Goal: Find specific page/section: Find specific page/section

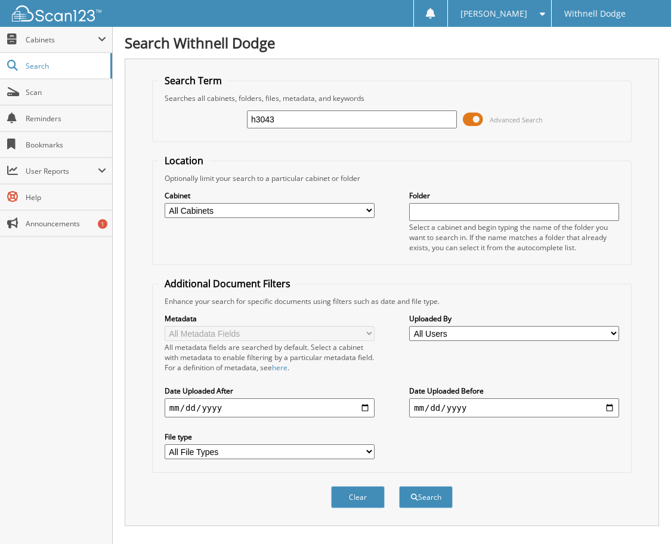
drag, startPoint x: 290, startPoint y: 122, endPoint x: 217, endPoint y: 120, distance: 73.5
click at [217, 122] on div "h3043 Advanced Search" at bounding box center [392, 119] width 467 height 32
type input "H4564A"
click at [399, 486] on button "Search" at bounding box center [426, 497] width 54 height 22
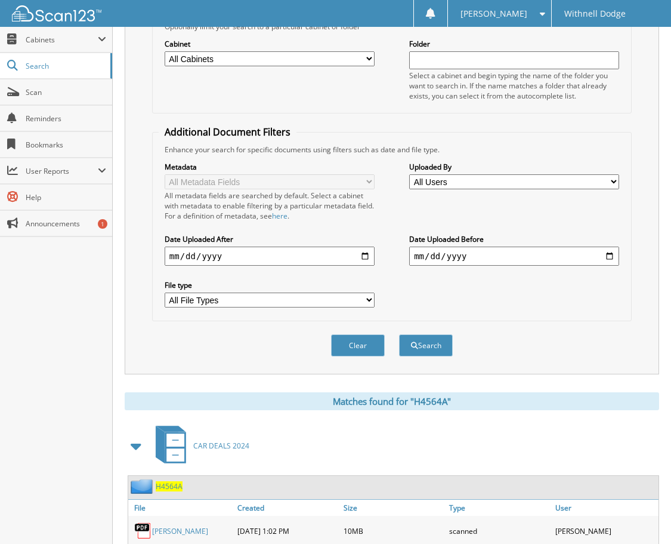
scroll to position [418, 0]
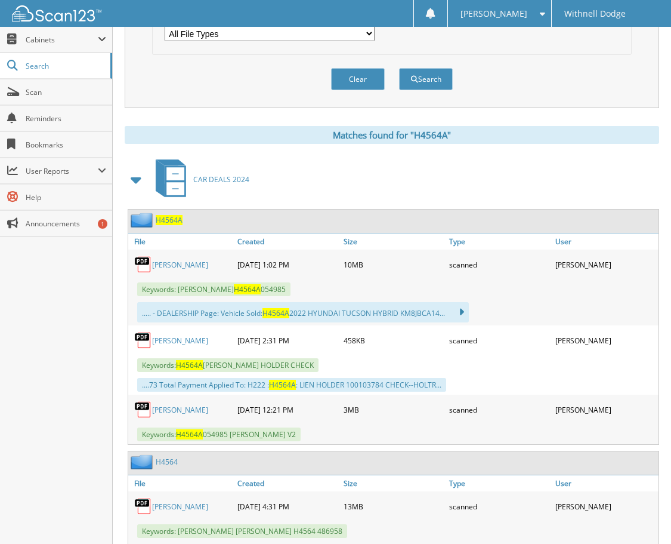
click at [179, 264] on link "[PERSON_NAME]" at bounding box center [180, 265] width 56 height 10
